Goal: Check status: Check status

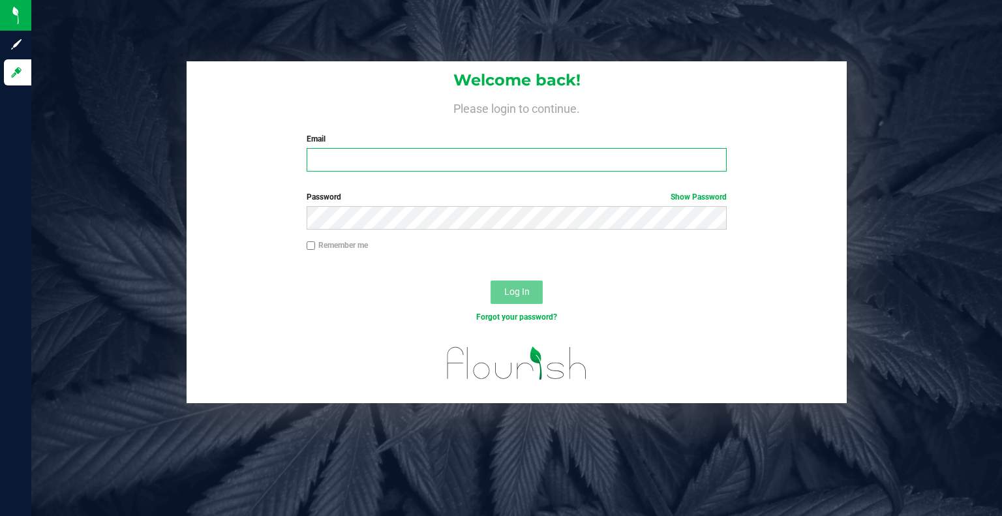
type input "veronicas@earthshealing.org"
click at [510, 290] on span "Log In" at bounding box center [516, 291] width 25 height 10
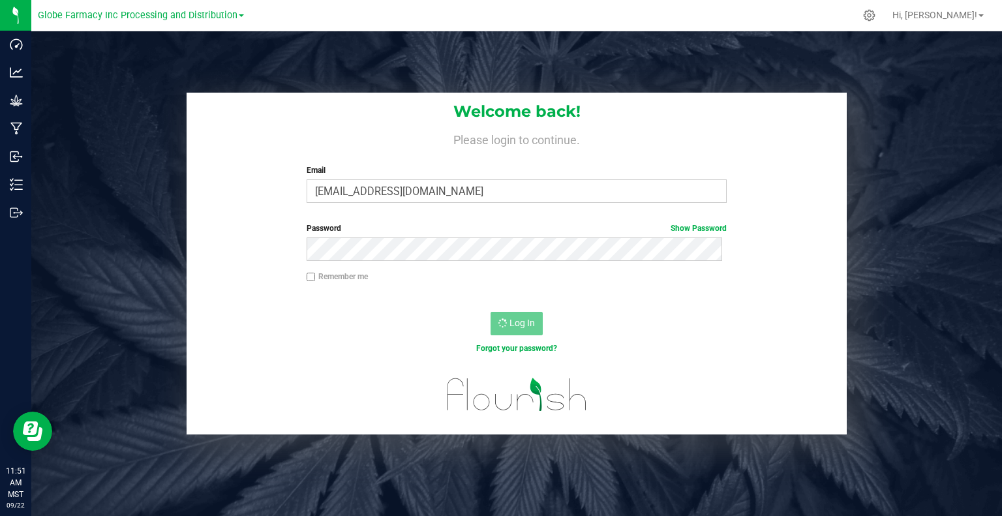
click at [91, 222] on div "Welcome back! Please login to continue. Email veronicas@earthshealing.org Requi…" at bounding box center [517, 264] width 990 height 342
click at [366, 65] on div "Welcome back! Please login to continue. Email veronicas@earthshealing.org Requi…" at bounding box center [516, 289] width 971 height 516
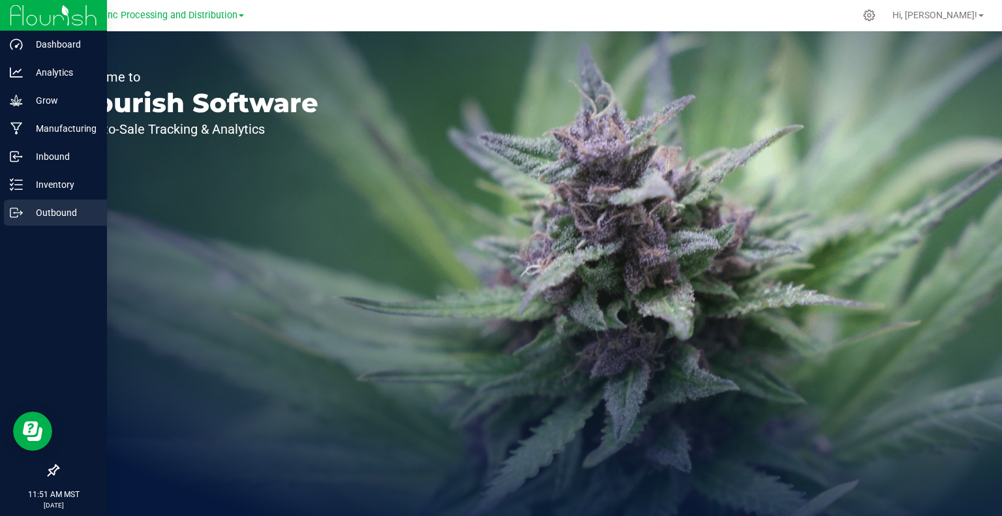
click at [48, 211] on p "Outbound" at bounding box center [62, 213] width 78 height 16
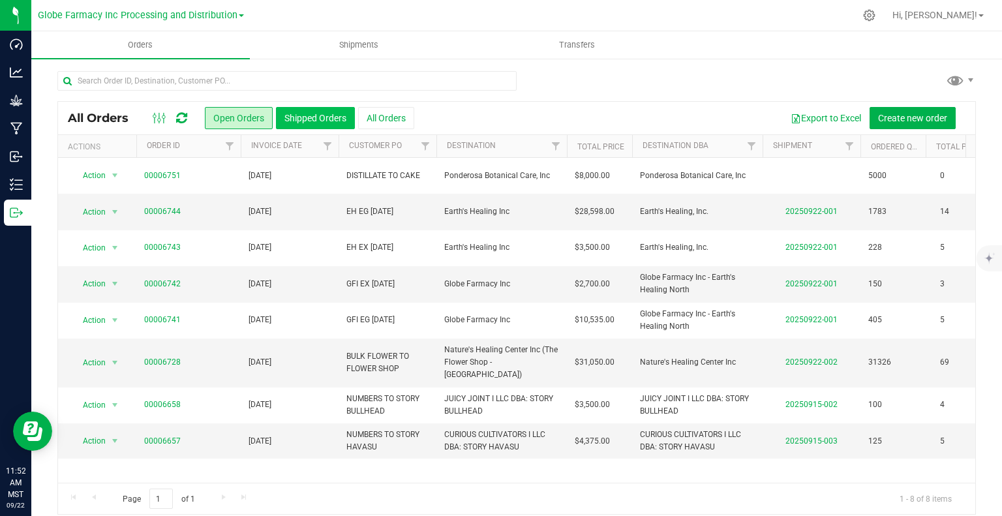
click at [322, 121] on button "Shipped Orders" at bounding box center [315, 118] width 79 height 22
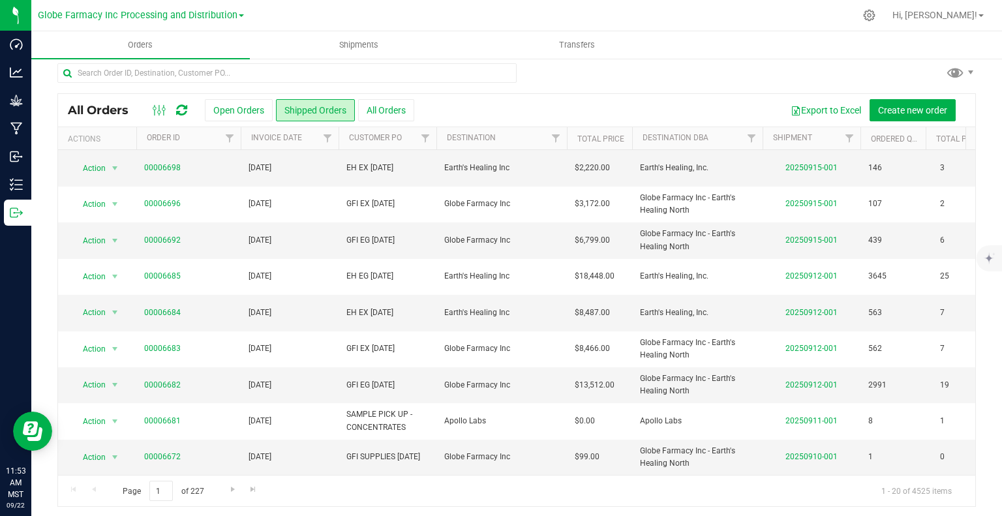
scroll to position [10, 0]
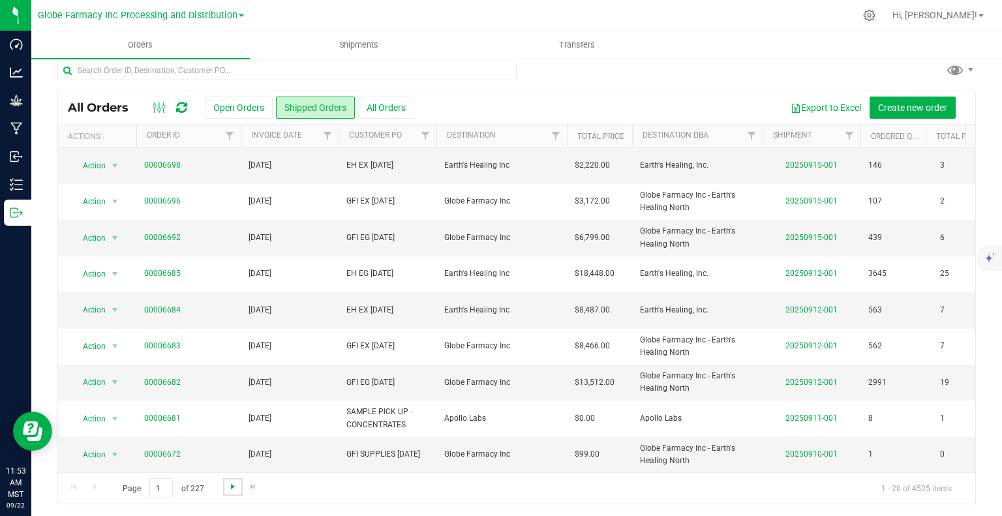
click at [230, 487] on span "Go to the next page" at bounding box center [233, 486] width 10 height 10
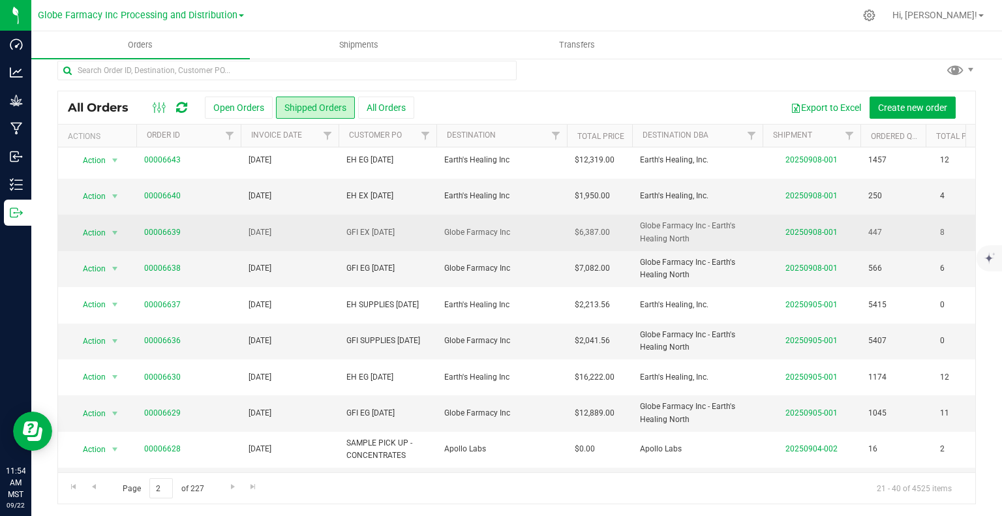
scroll to position [429, 0]
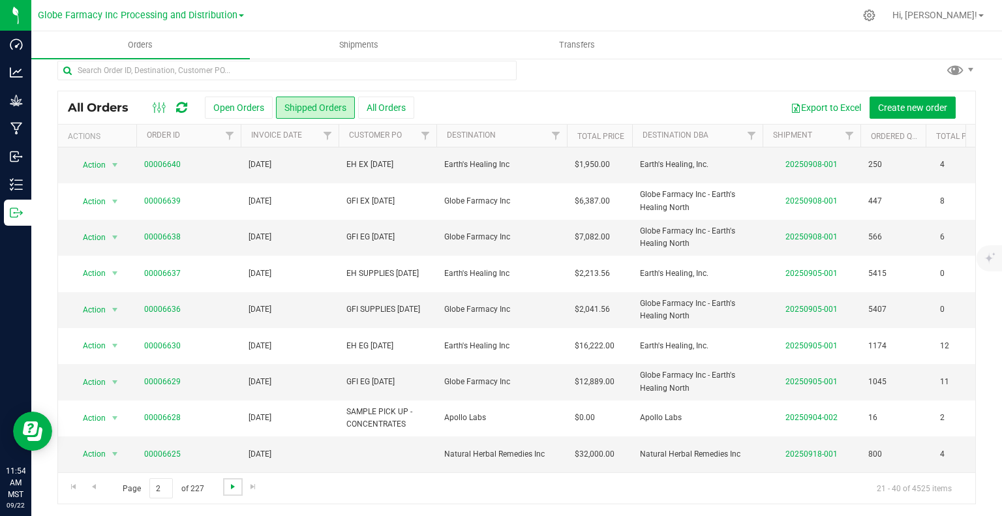
click at [230, 486] on span "Go to the next page" at bounding box center [233, 486] width 10 height 10
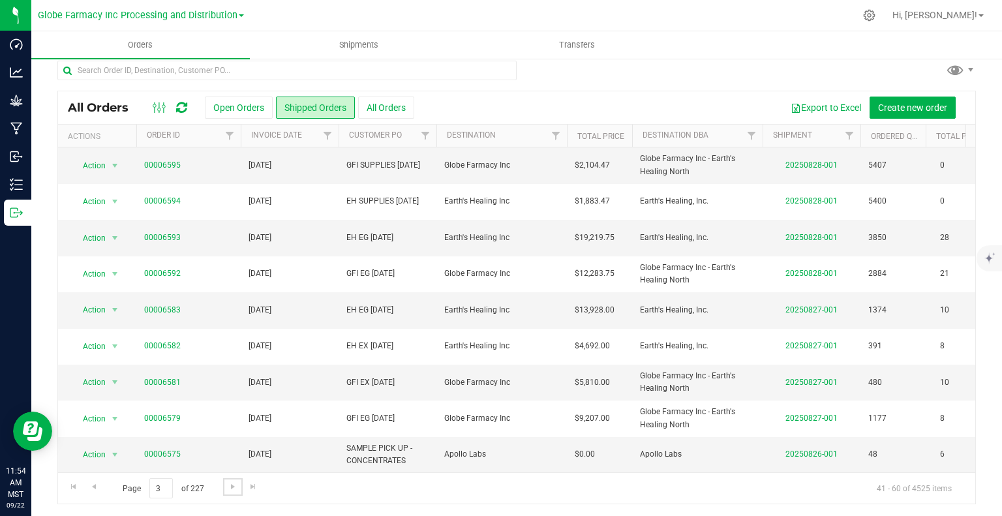
scroll to position [404, 0]
click at [228, 489] on span "Go to the next page" at bounding box center [233, 486] width 10 height 10
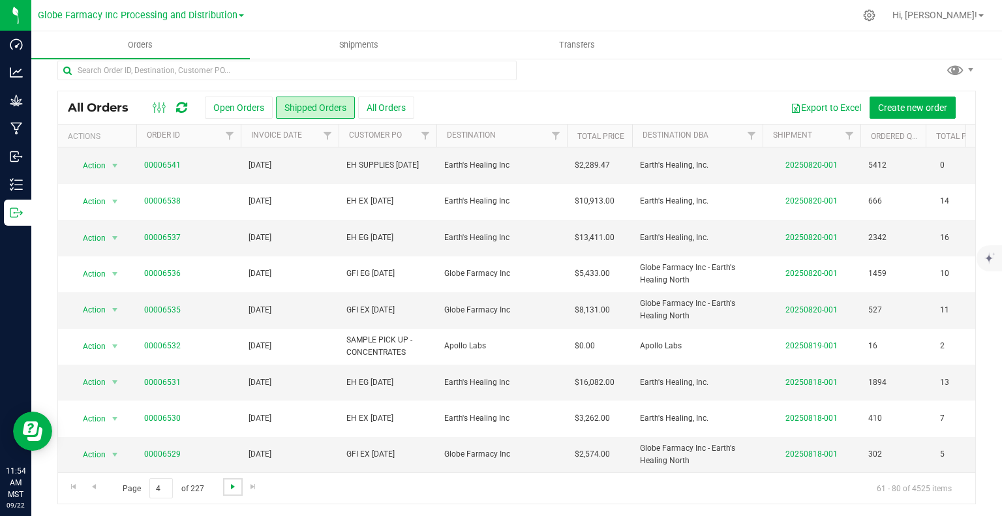
click at [228, 487] on span "Go to the next page" at bounding box center [233, 486] width 10 height 10
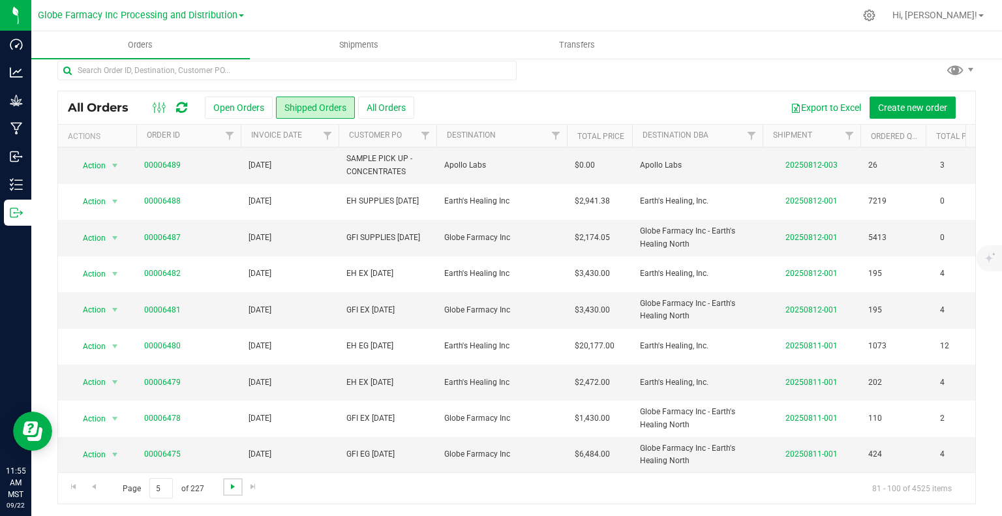
click at [235, 485] on span "Go to the next page" at bounding box center [233, 486] width 10 height 10
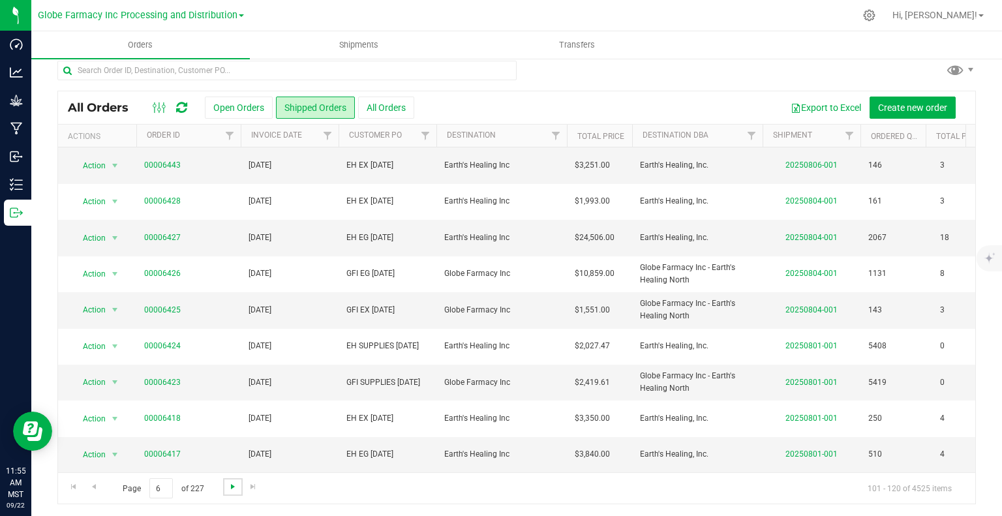
click at [230, 485] on span "Go to the next page" at bounding box center [233, 486] width 10 height 10
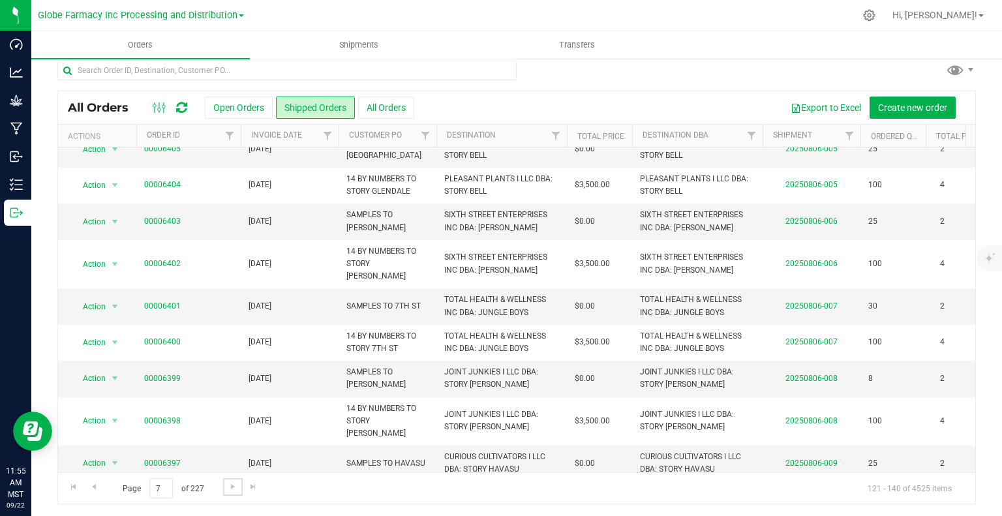
scroll to position [454, 0]
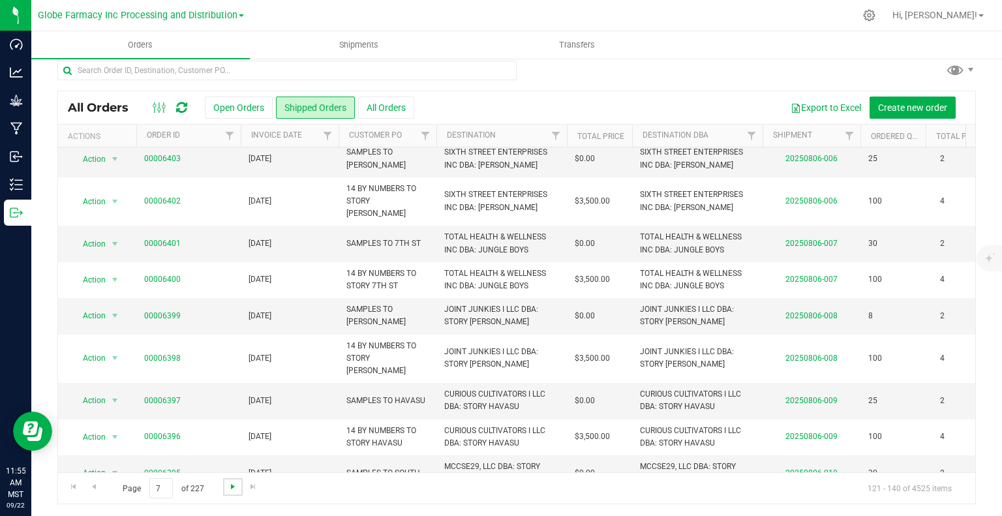
click at [237, 489] on span "Go to the next page" at bounding box center [233, 486] width 10 height 10
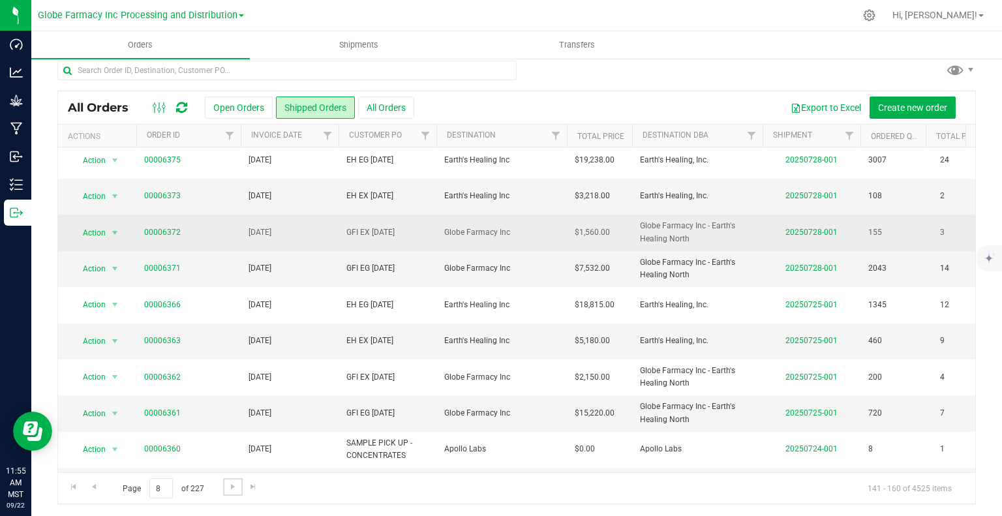
scroll to position [404, 0]
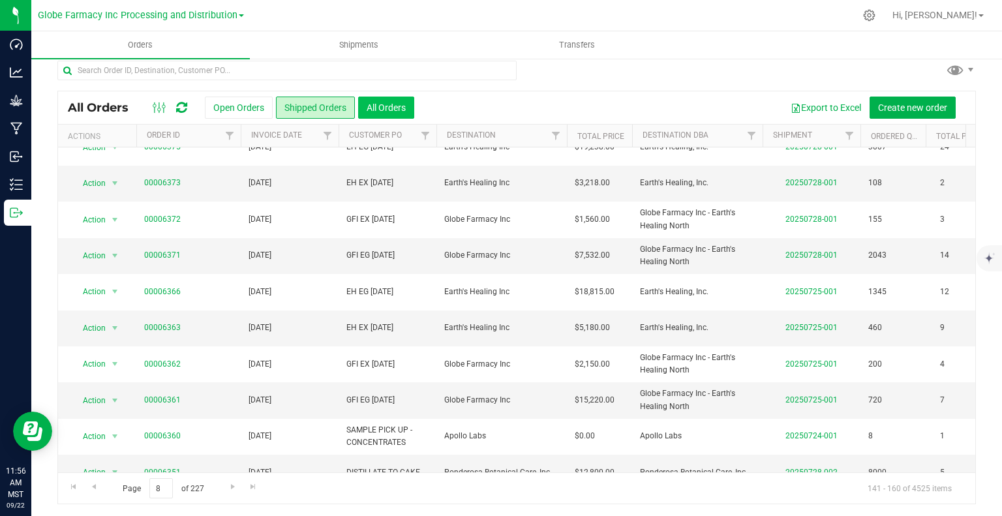
click at [389, 104] on button "All Orders" at bounding box center [386, 108] width 56 height 22
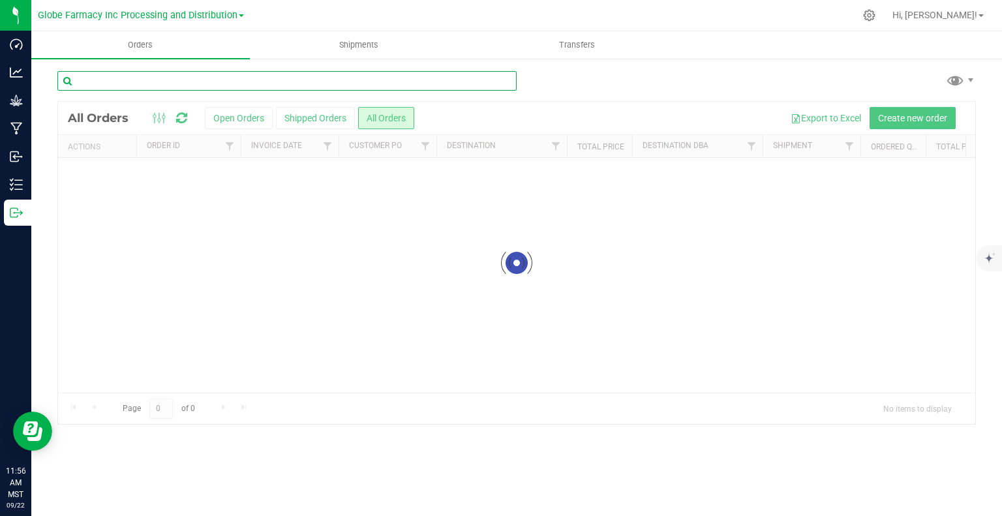
click at [120, 82] on input "text" at bounding box center [286, 81] width 459 height 20
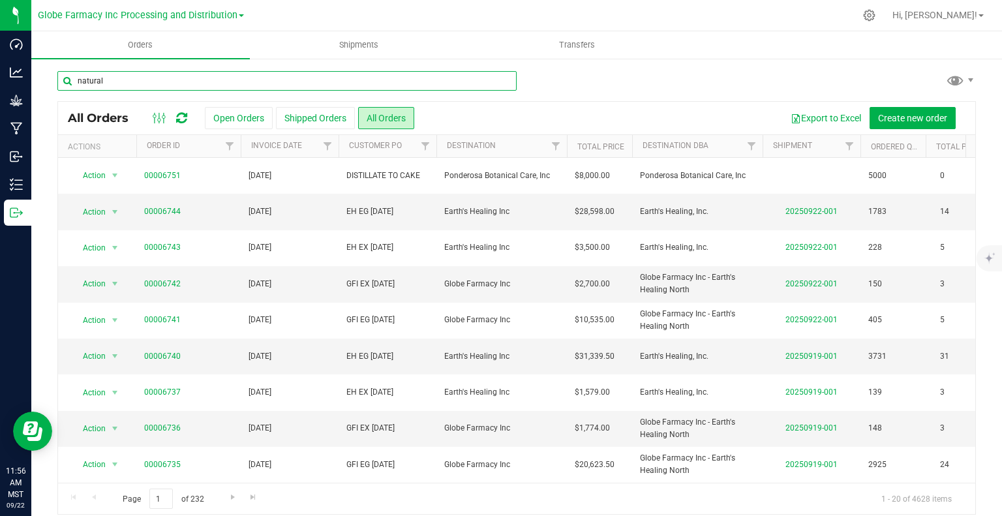
type input "natural"
